Goal: Transaction & Acquisition: Purchase product/service

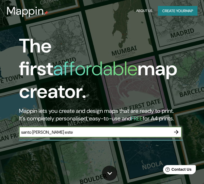
type input "santo [PERSON_NAME] este"
click at [177, 129] on icon "button" at bounding box center [176, 132] width 7 height 7
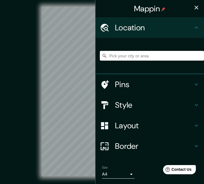
click at [29, 129] on div "© Mapbox © OpenStreetMap Improve this map" at bounding box center [101, 92] width 183 height 166
click at [191, 2] on button "button" at bounding box center [196, 7] width 11 height 11
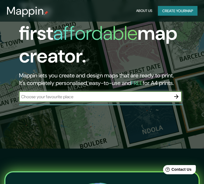
scroll to position [54, 0]
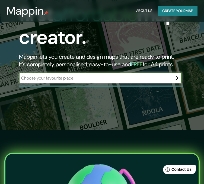
click at [156, 75] on input "text" at bounding box center [95, 78] width 152 height 6
type input "los mina"
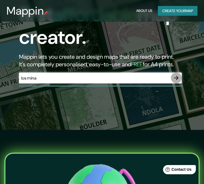
click at [176, 75] on icon "button" at bounding box center [176, 78] width 7 height 7
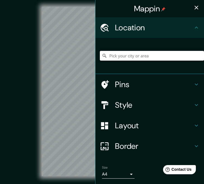
click at [140, 59] on input "Pick your city or area" at bounding box center [152, 56] width 104 height 10
click at [147, 55] on input "[GEOGRAPHIC_DATA][US_STATE], [GEOGRAPHIC_DATA]" at bounding box center [152, 56] width 104 height 10
click at [174, 83] on h4 "Pins" at bounding box center [154, 85] width 78 height 10
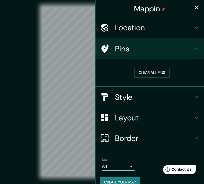
click at [193, 31] on icon at bounding box center [196, 27] width 7 height 7
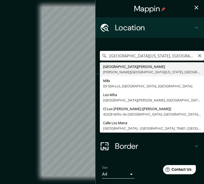
click at [160, 58] on input "[GEOGRAPHIC_DATA][US_STATE], [GEOGRAPHIC_DATA]" at bounding box center [152, 56] width 104 height 10
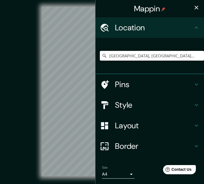
type input "[GEOGRAPHIC_DATA], [GEOGRAPHIC_DATA], [GEOGRAPHIC_DATA][PERSON_NAME], [GEOGRAPH…"
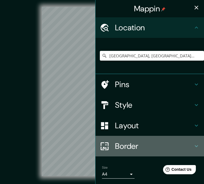
click at [149, 144] on h4 "Border" at bounding box center [154, 146] width 78 height 10
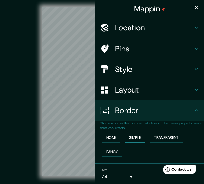
click at [134, 137] on button "Simple" at bounding box center [135, 138] width 21 height 10
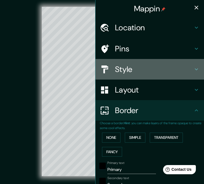
click at [135, 69] on h4 "Style" at bounding box center [154, 69] width 78 height 10
type input "177"
type input "35"
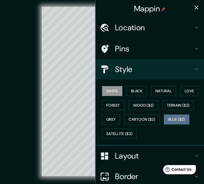
click at [170, 122] on button "Blue ($2)" at bounding box center [176, 120] width 25 height 10
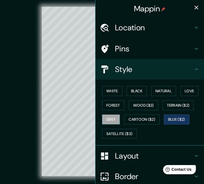
click at [110, 118] on button "Grey" at bounding box center [111, 120] width 18 height 10
click at [132, 46] on h4 "Pins" at bounding box center [154, 49] width 78 height 10
type input "177"
type input "35"
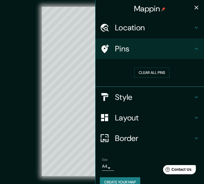
click at [161, 31] on h4 "Location" at bounding box center [154, 28] width 78 height 10
type input "177"
type input "35"
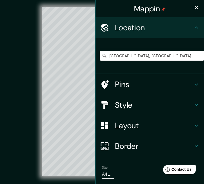
click at [193, 10] on icon "button" at bounding box center [196, 7] width 7 height 7
type input "177"
type input "35"
